Goal: Task Accomplishment & Management: Use online tool/utility

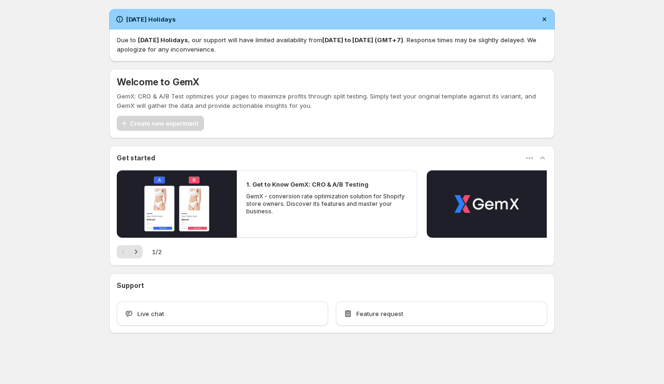
scroll to position [0, 0]
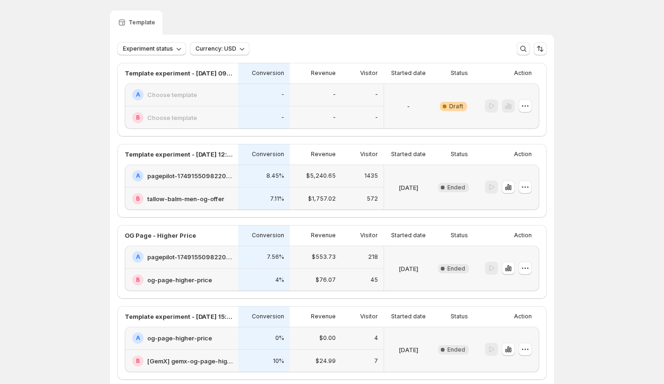
scroll to position [1, 0]
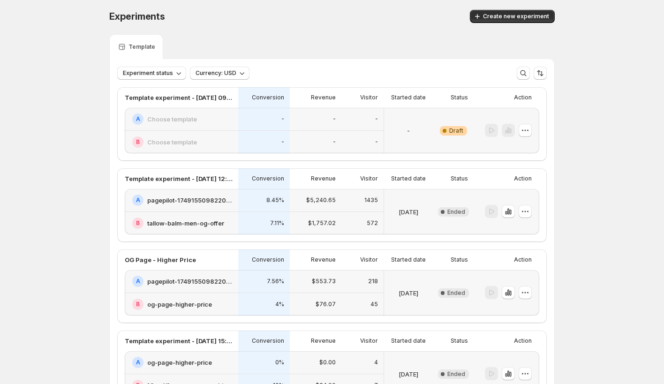
click at [170, 121] on h2 "Choose template" at bounding box center [172, 118] width 50 height 9
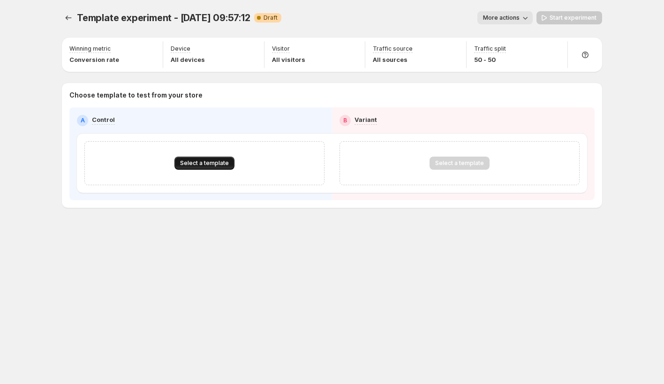
click at [198, 164] on span "Select a template" at bounding box center [204, 162] width 49 height 7
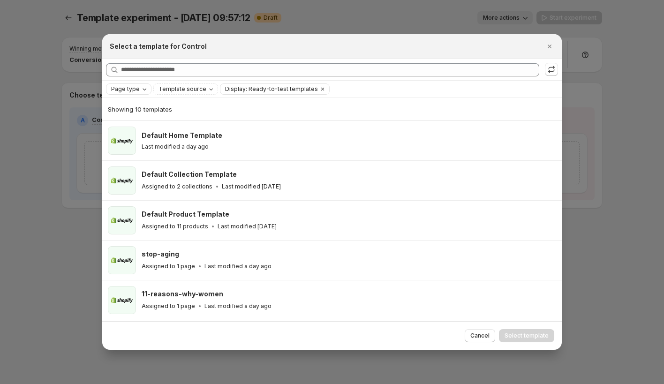
click at [132, 91] on span "Page type" at bounding box center [125, 88] width 29 height 7
click at [132, 129] on span "Product page" at bounding box center [144, 129] width 40 height 7
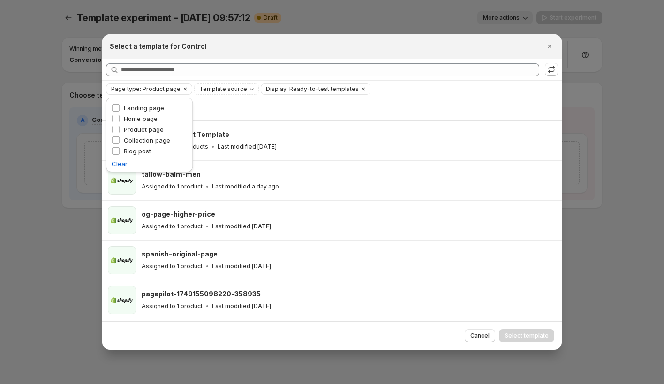
click at [255, 49] on div "Select a template for Control" at bounding box center [323, 46] width 427 height 9
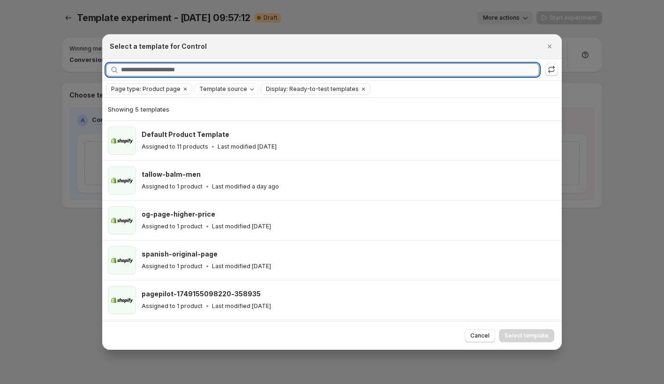
click at [224, 64] on input "Searching all templates" at bounding box center [330, 69] width 418 height 13
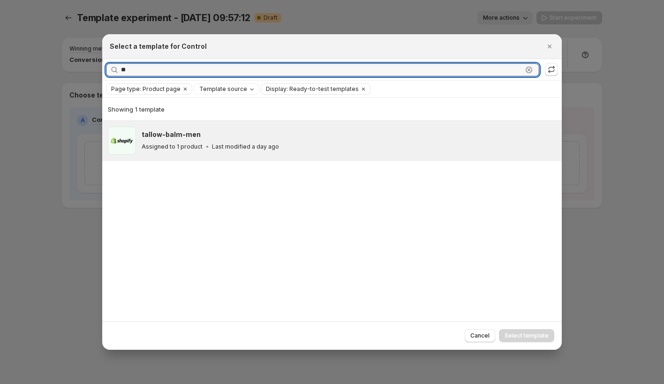
type input "**"
click at [213, 149] on p "Last modified a day ago" at bounding box center [245, 146] width 67 height 7
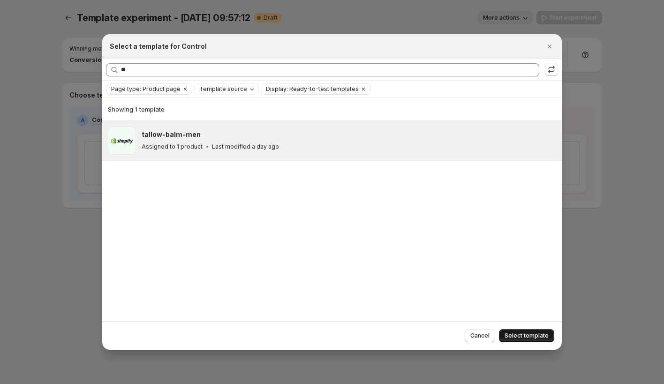
click at [520, 333] on span "Select template" at bounding box center [526, 335] width 44 height 7
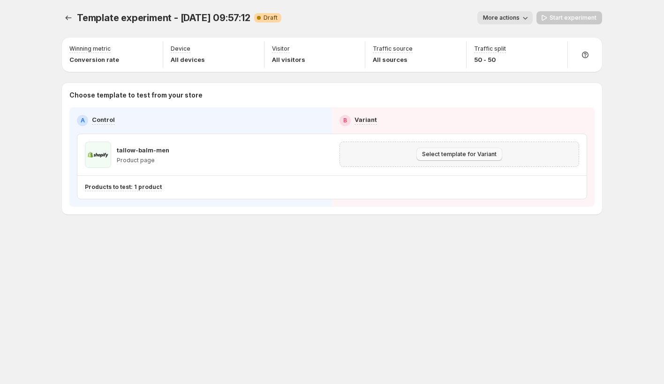
click at [433, 156] on span "Select template for Variant" at bounding box center [459, 153] width 75 height 7
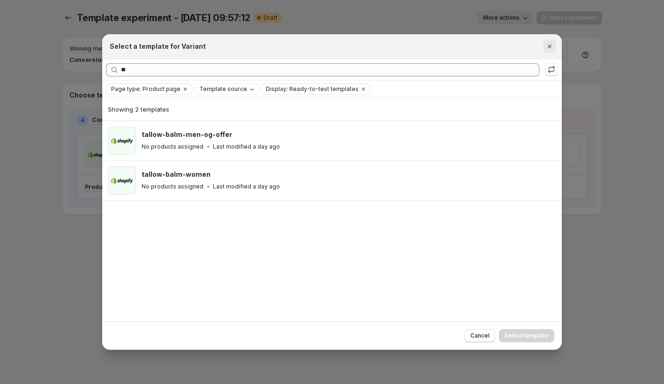
click at [549, 44] on icon "Close" at bounding box center [549, 46] width 9 height 9
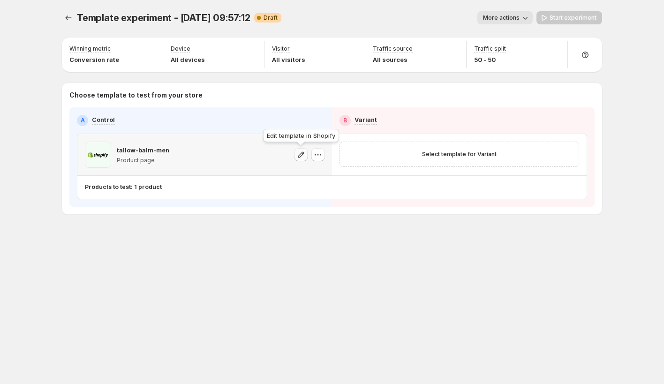
click at [301, 152] on icon "button" at bounding box center [301, 154] width 6 height 6
click at [317, 152] on icon "button" at bounding box center [317, 154] width 9 height 9
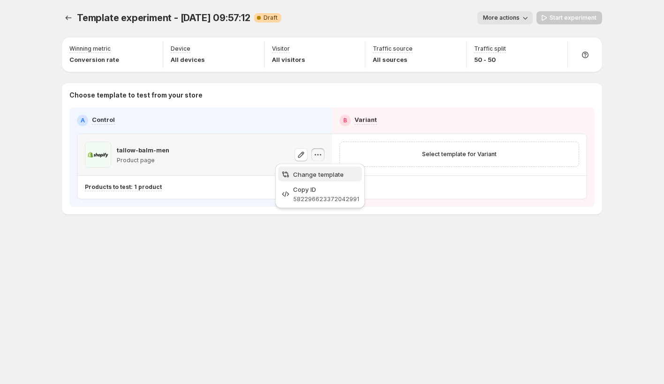
click at [304, 172] on span "Change template" at bounding box center [318, 174] width 51 height 7
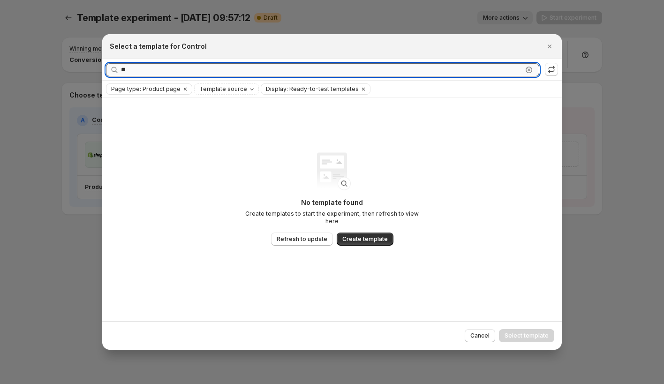
click at [326, 67] on input "**" at bounding box center [321, 69] width 401 height 13
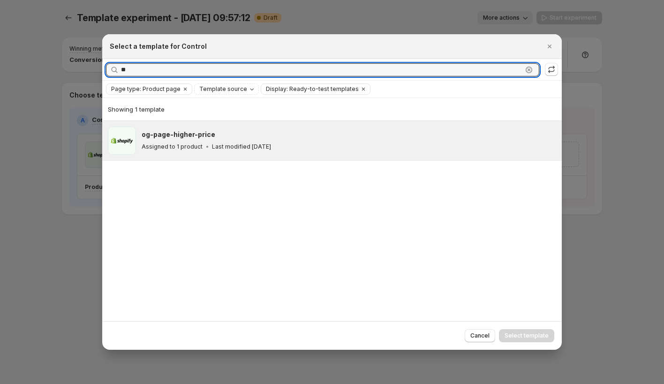
type input "**"
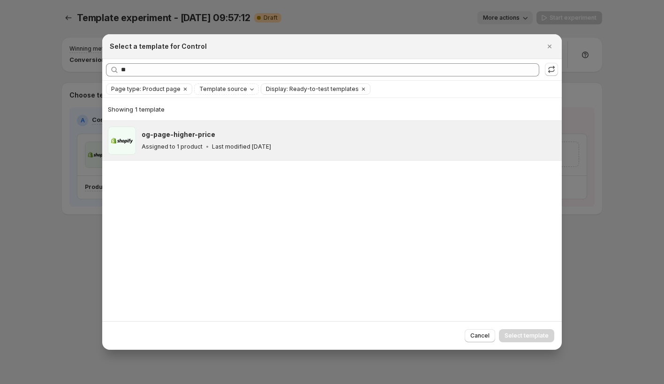
click at [284, 152] on div "og-page-higher-price Assigned to 1 product Last modified [DATE]" at bounding box center [349, 141] width 414 height 28
click at [514, 335] on span "Select template" at bounding box center [526, 335] width 44 height 7
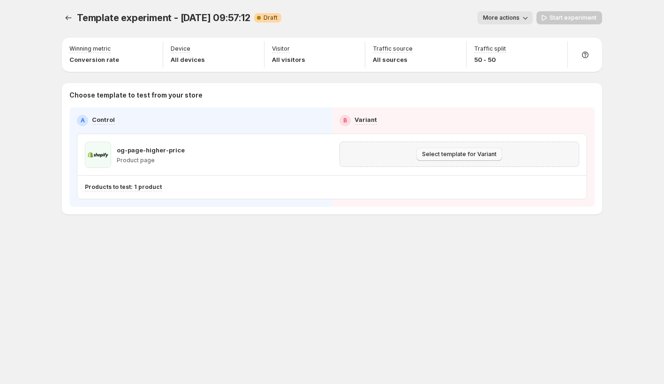
click at [440, 153] on span "Select template for Variant" at bounding box center [459, 153] width 75 height 7
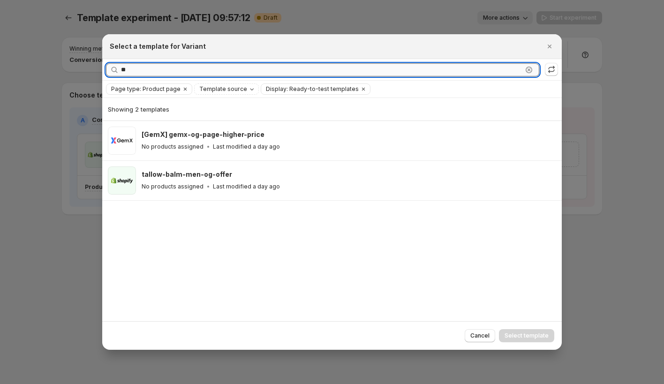
click at [352, 68] on input "**" at bounding box center [321, 69] width 401 height 13
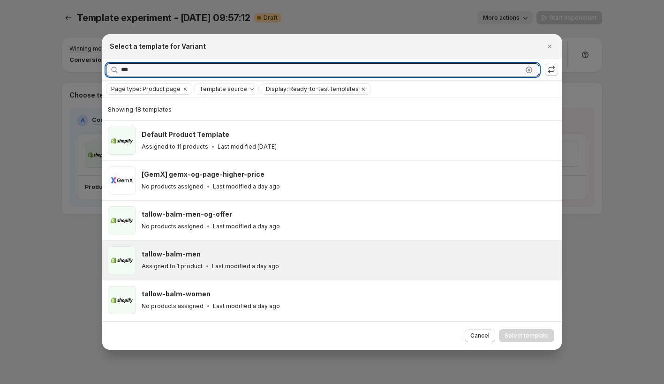
type input "***"
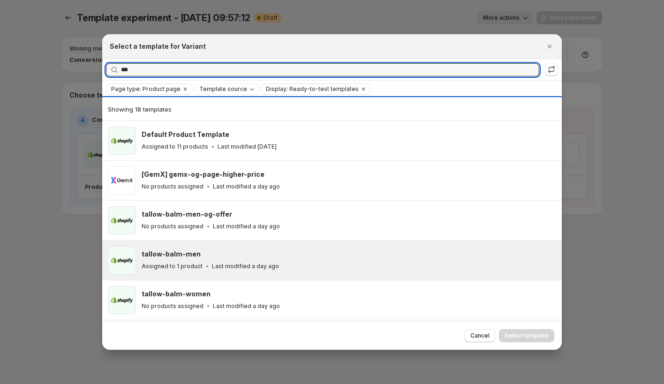
click at [319, 258] on div "tallow-balm-men" at bounding box center [347, 253] width 411 height 9
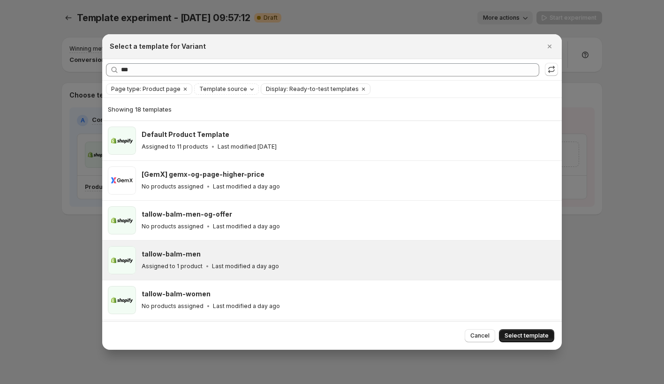
click at [526, 337] on span "Select template" at bounding box center [526, 335] width 44 height 7
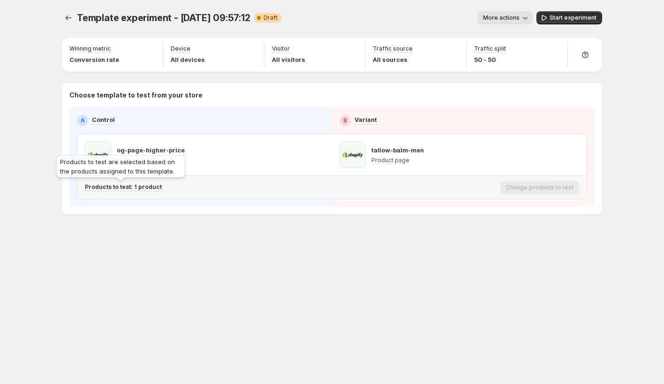
click at [133, 187] on p "Products to test: 1 product" at bounding box center [123, 186] width 77 height 7
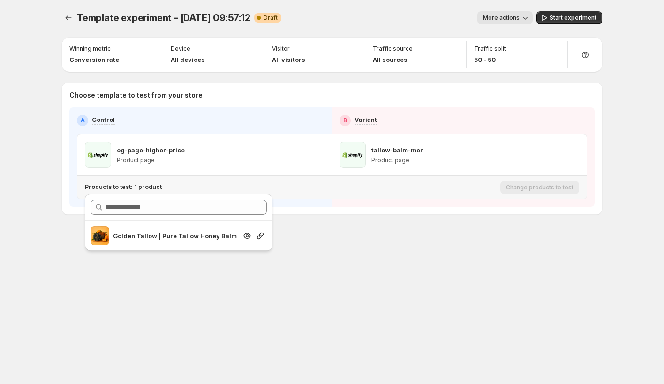
click at [141, 238] on p "Golden Tallow | Pure Tallow Honey Balm" at bounding box center [175, 235] width 124 height 9
click at [250, 233] on icon "Search for and select a customer segment" at bounding box center [246, 235] width 9 height 9
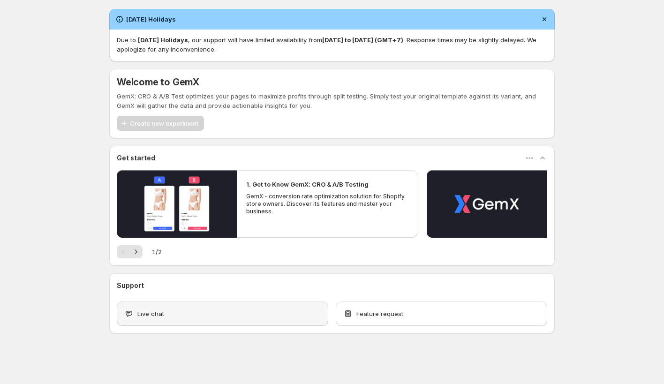
scroll to position [0, 0]
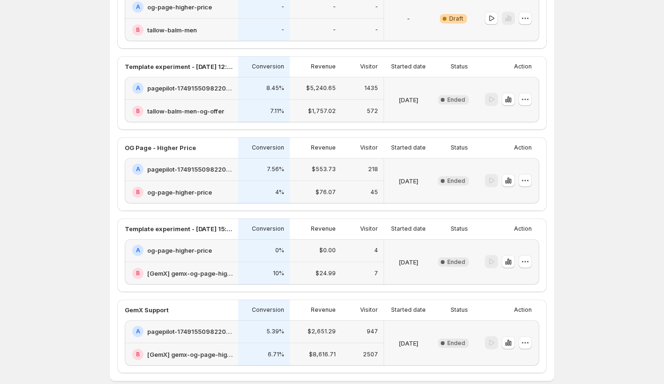
scroll to position [44, 0]
